Goal: Check status: Check status

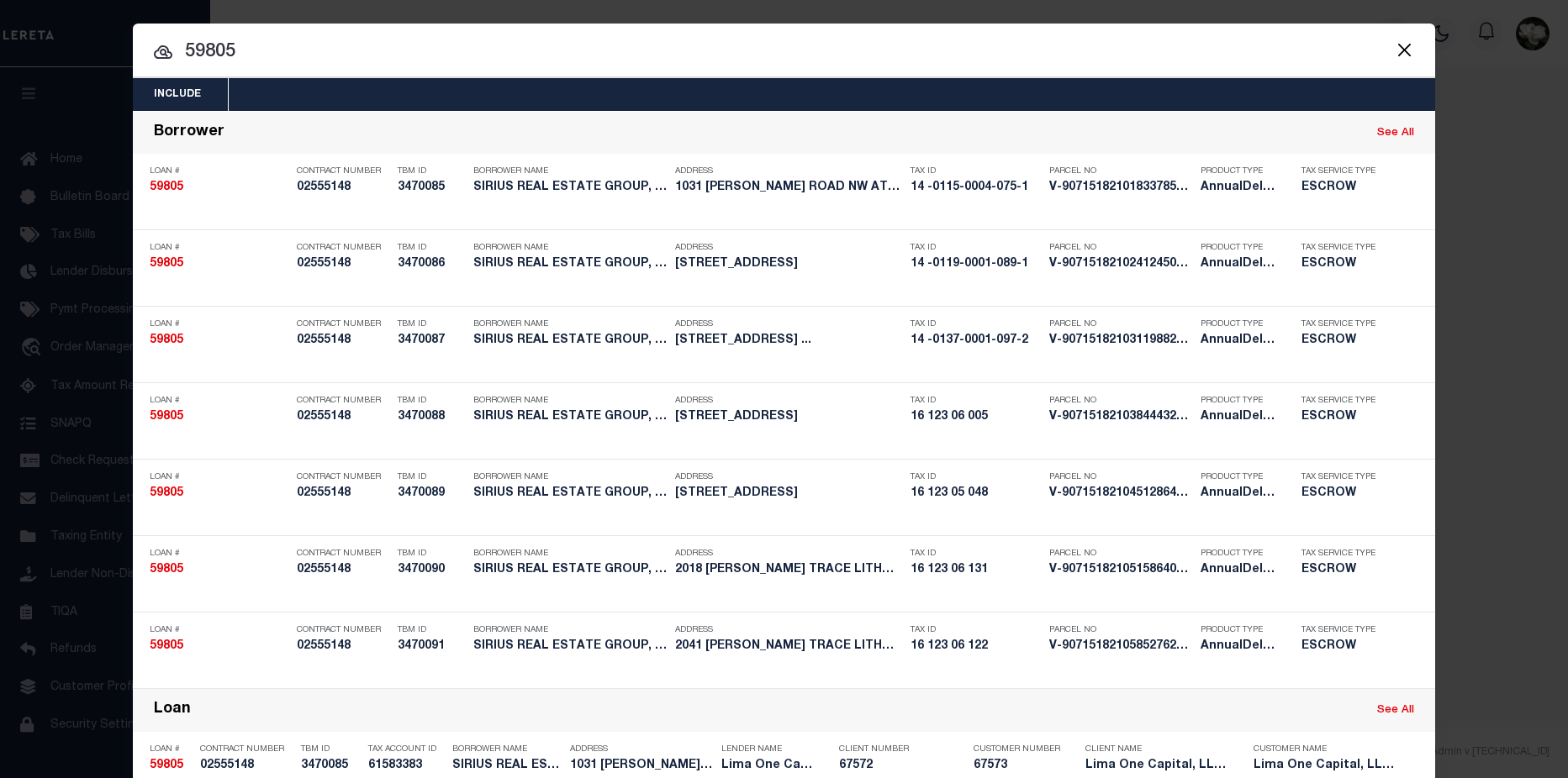
drag, startPoint x: 262, startPoint y: 57, endPoint x: -27, endPoint y: 33, distance: 290.0
click at [0, 33] on html "Home Profile" at bounding box center [784, 389] width 1568 height 778
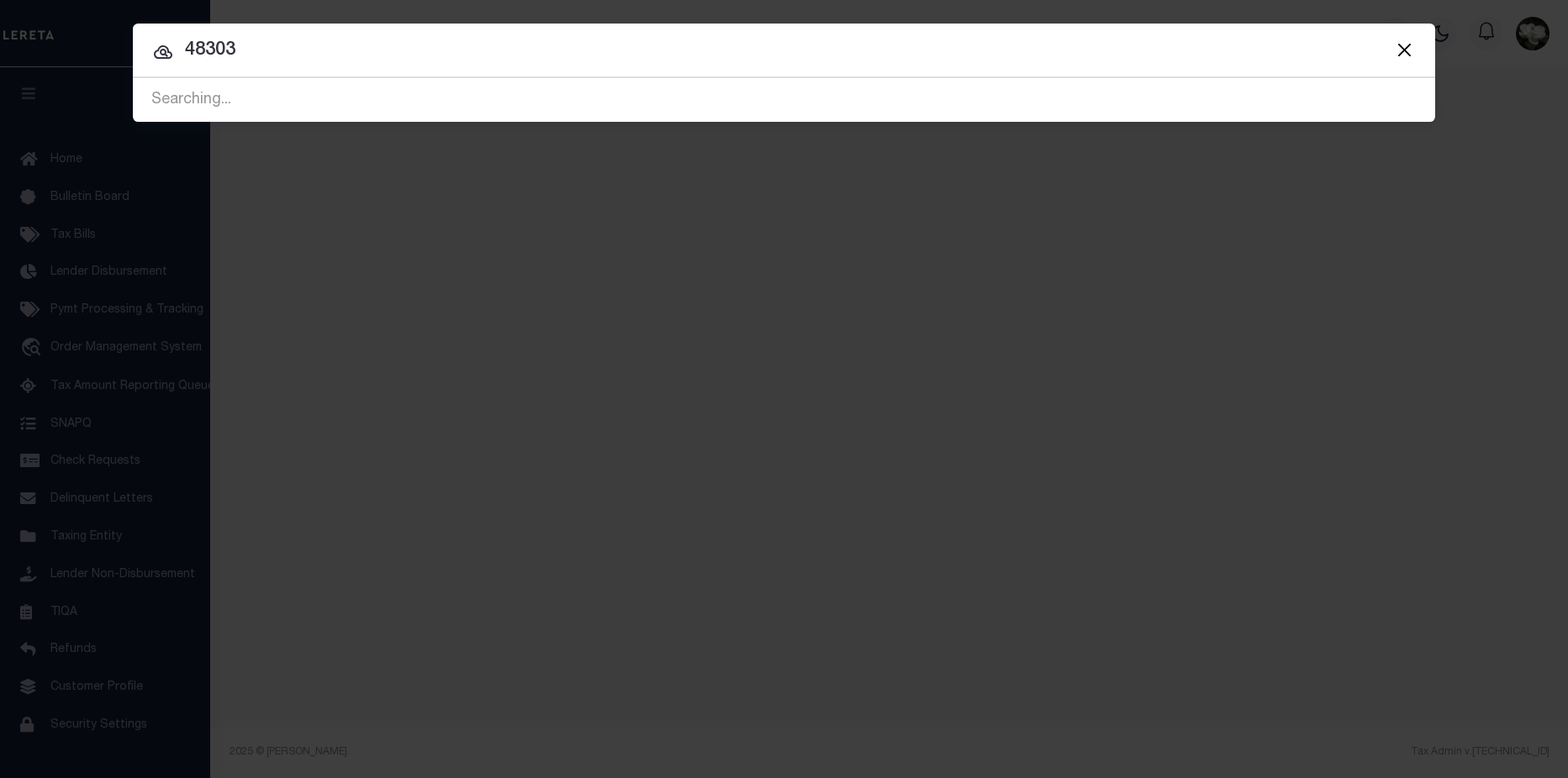
type input "48303"
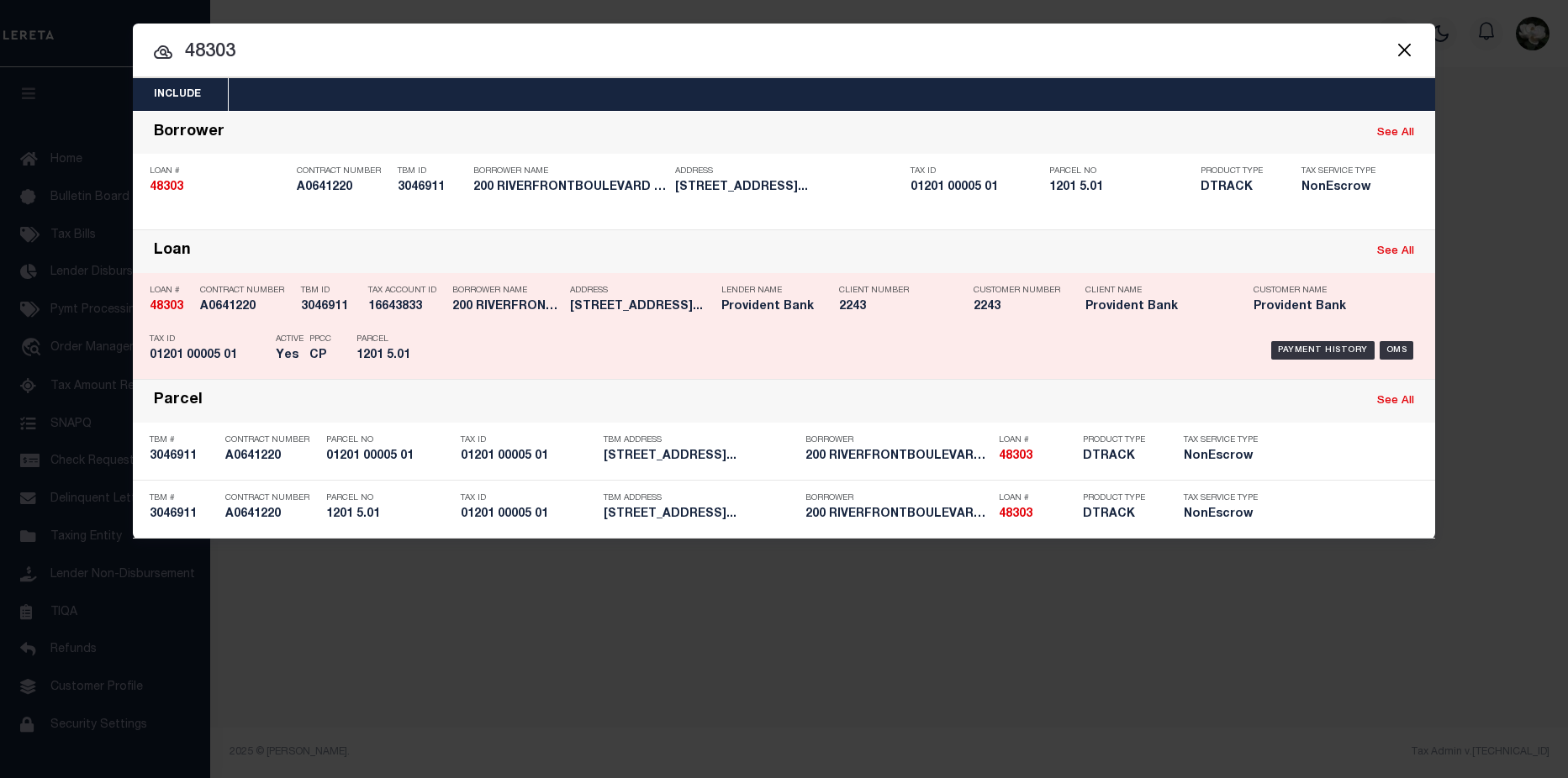
click at [1083, 325] on div "Client Name Provident Bank" at bounding box center [1156, 302] width 168 height 49
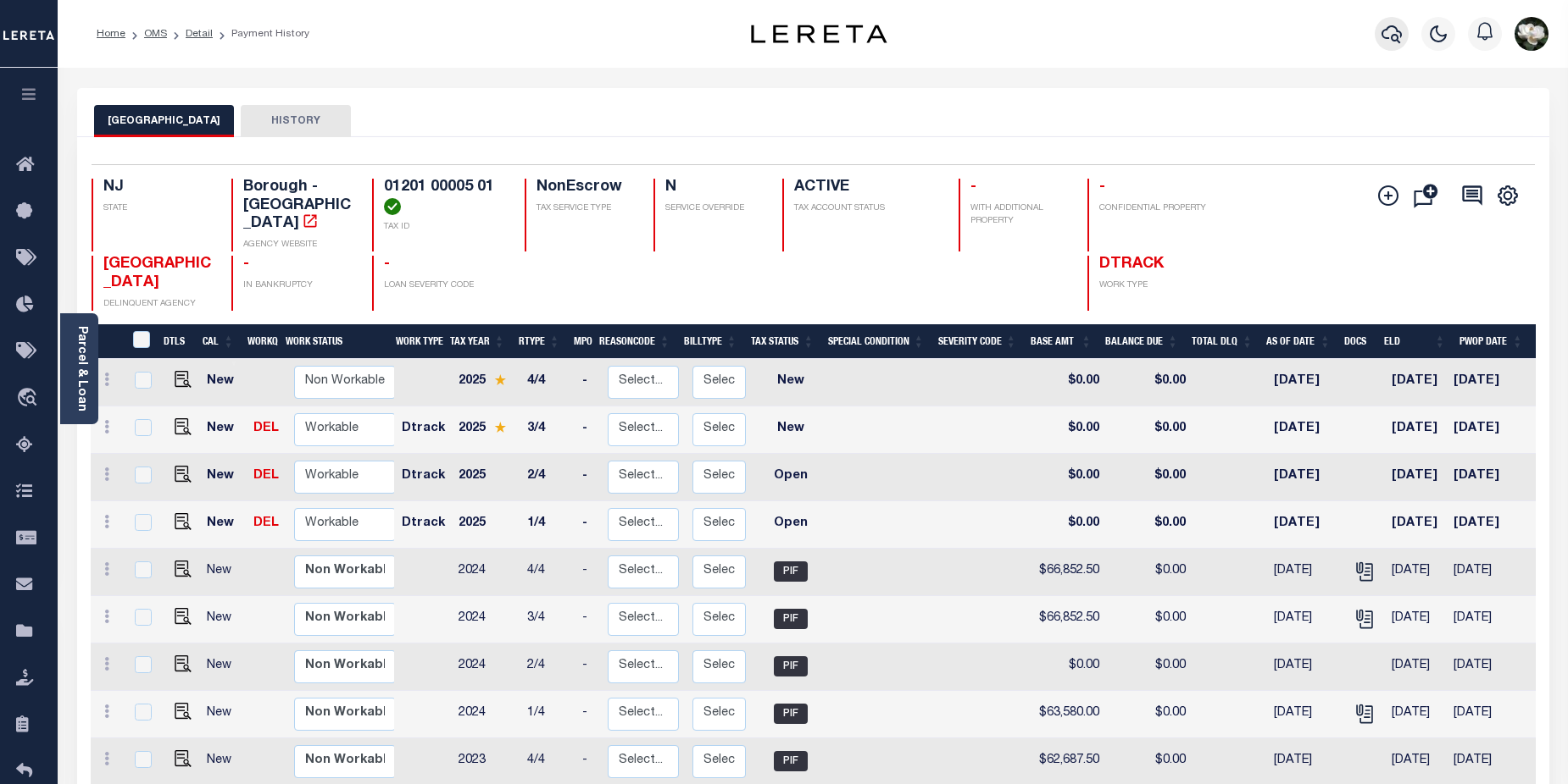
click at [1381, 31] on button "button" at bounding box center [1391, 34] width 34 height 34
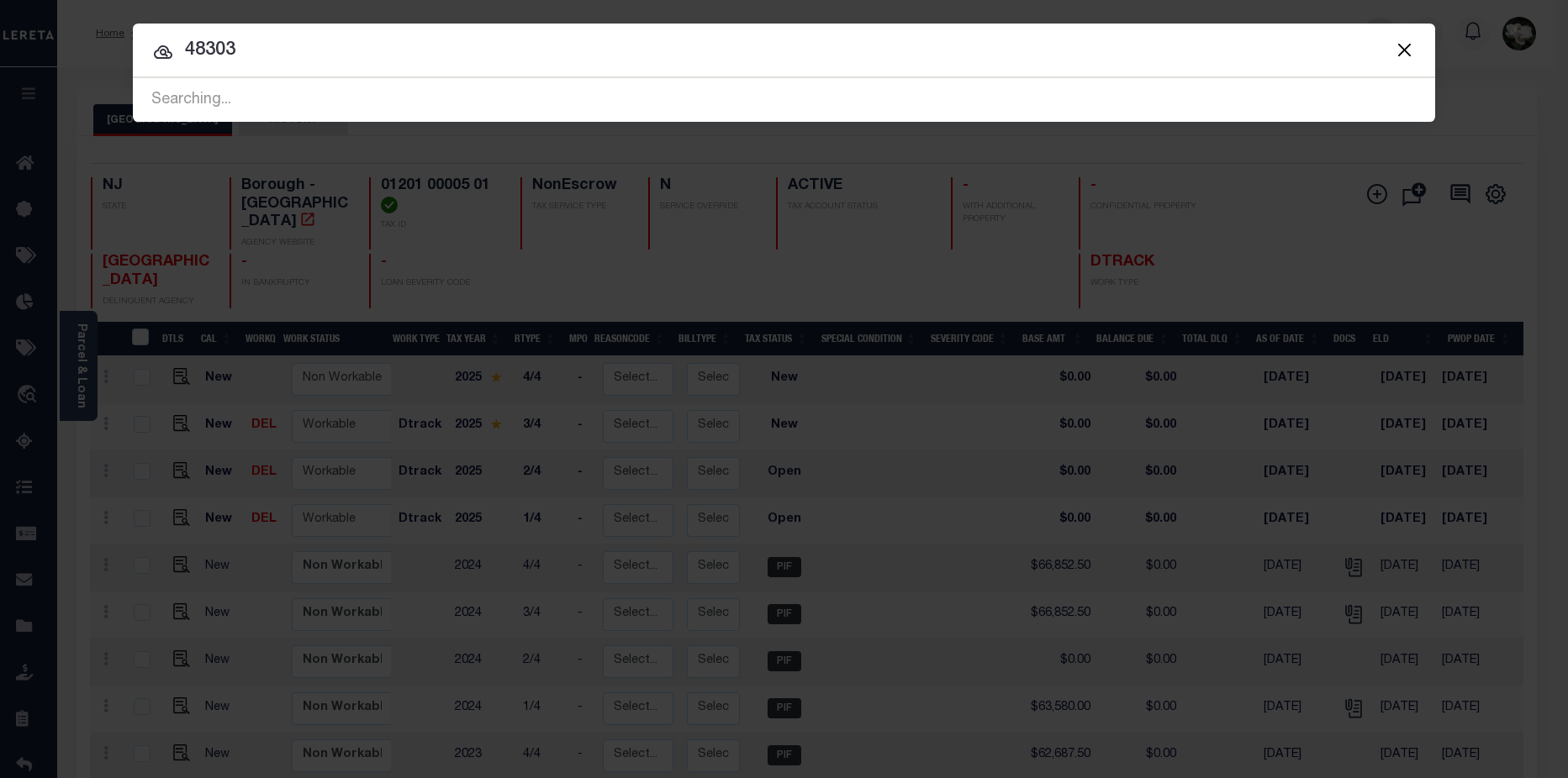
type input "48303"
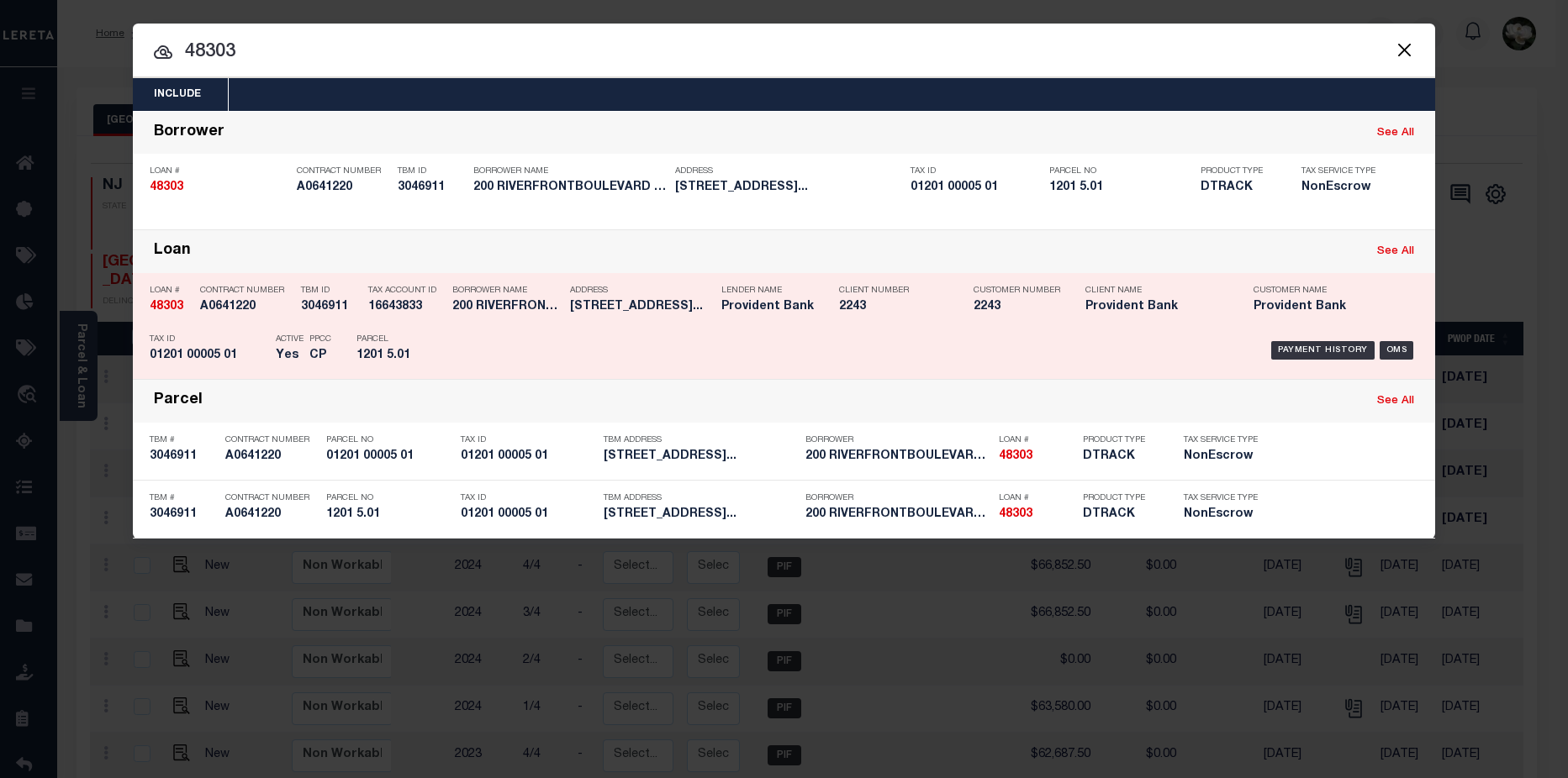
click at [976, 320] on div "Customer Number 2243" at bounding box center [1016, 302] width 87 height 49
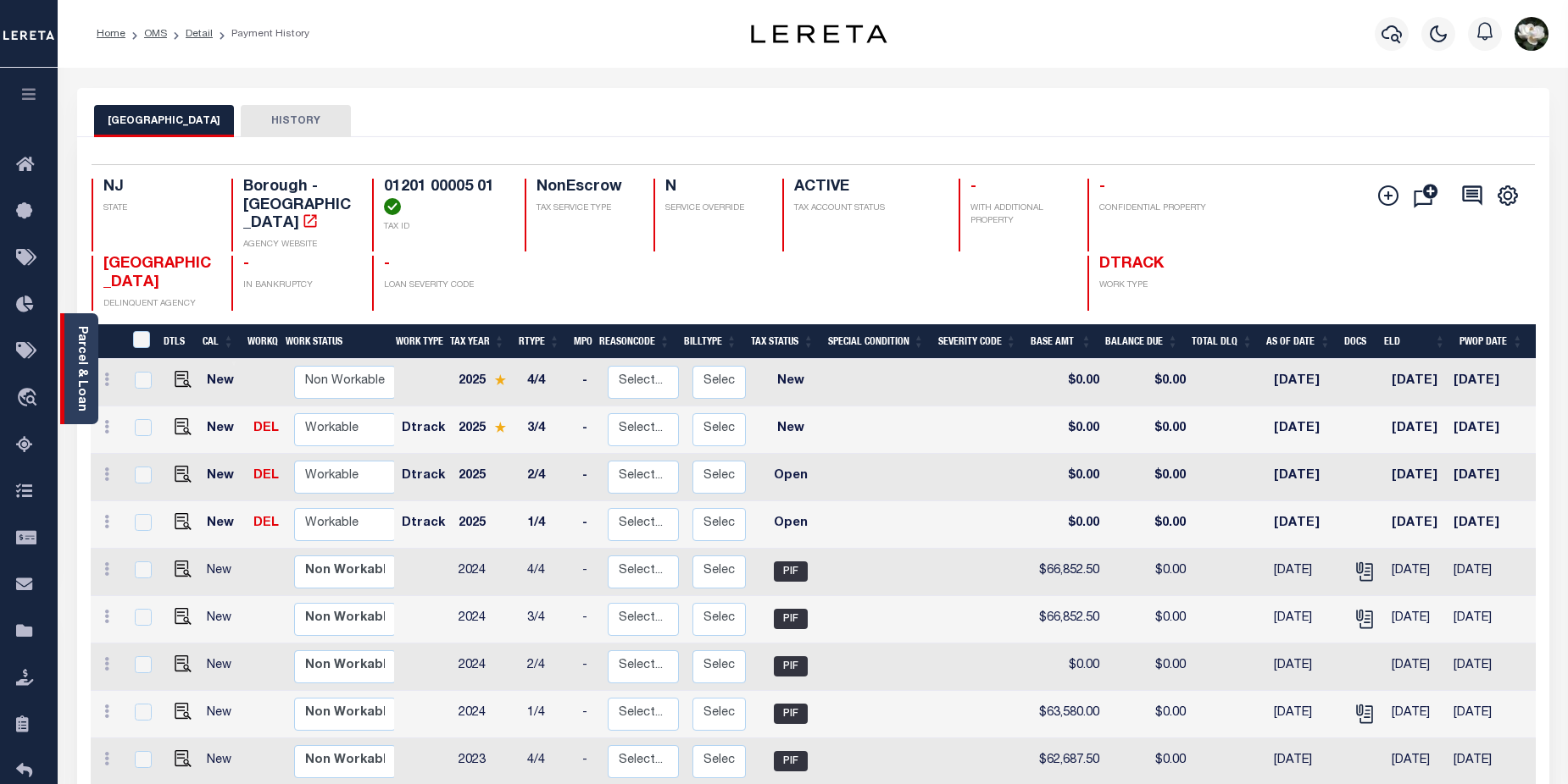
click at [85, 349] on link "Parcel & Loan" at bounding box center [82, 368] width 12 height 86
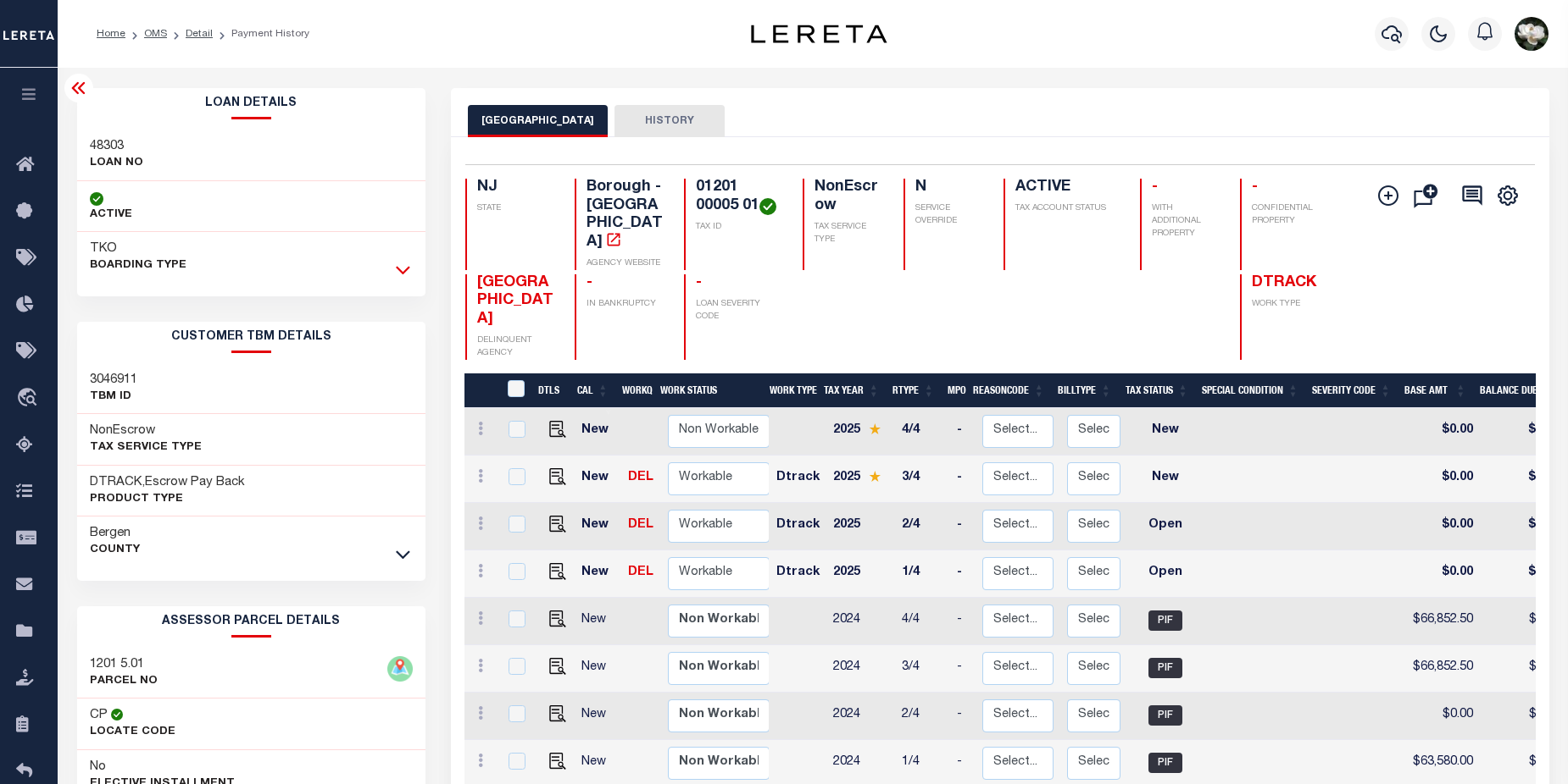
click at [406, 270] on div at bounding box center [402, 270] width 20 height 19
click at [402, 270] on icon at bounding box center [402, 270] width 14 height 18
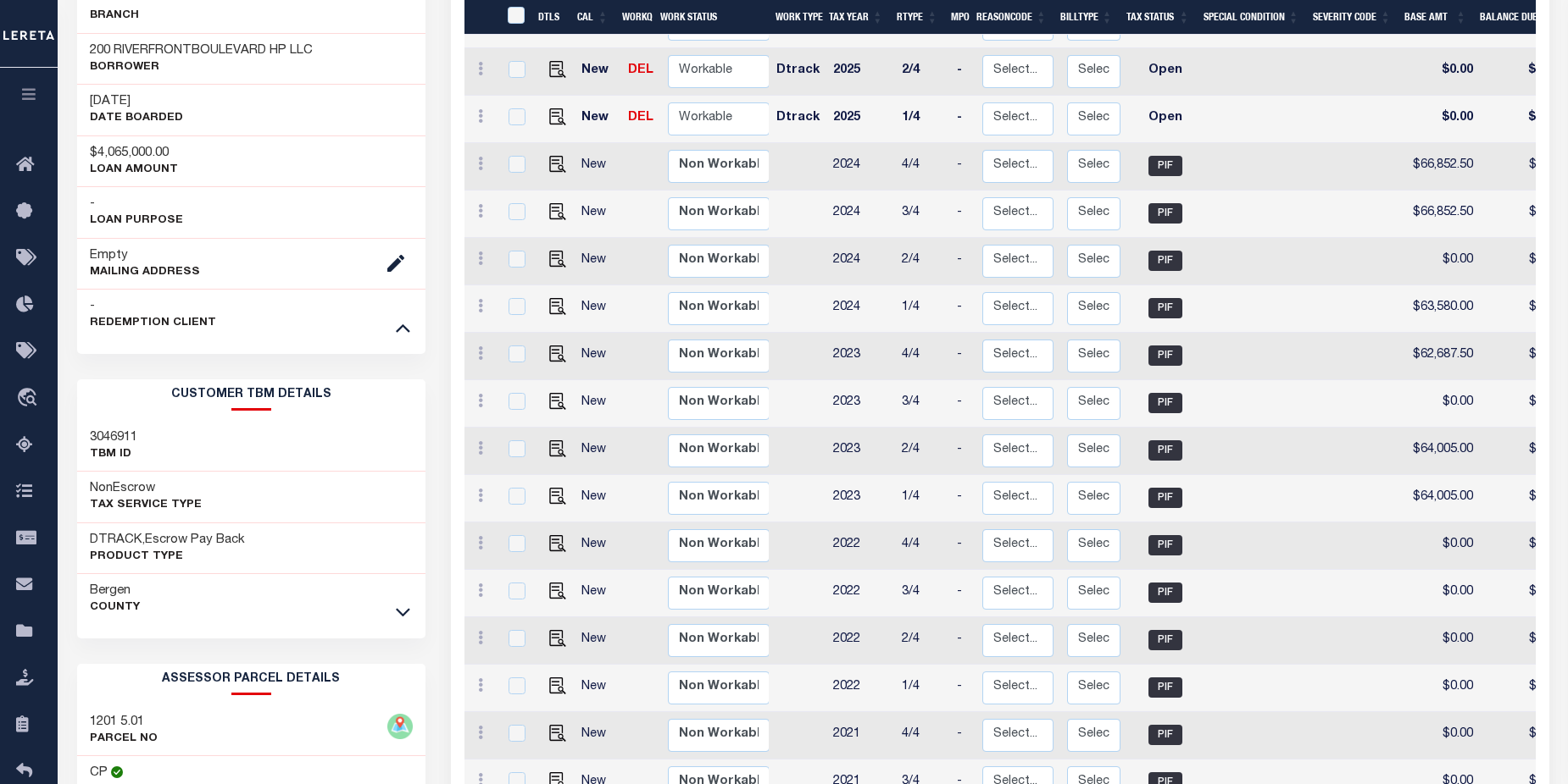
scroll to position [496, 0]
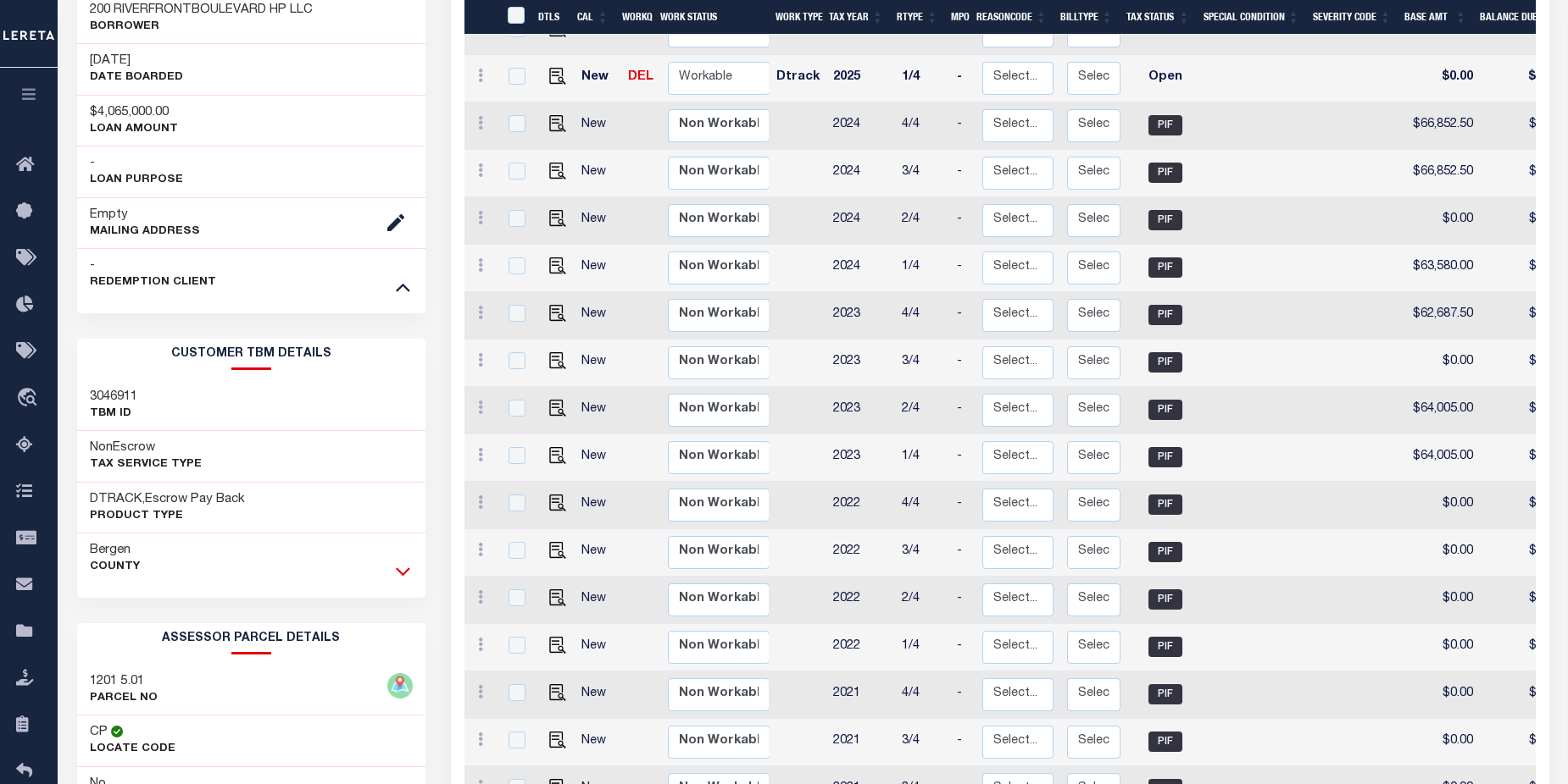
click at [402, 577] on icon at bounding box center [402, 571] width 14 height 18
